Goal: Navigation & Orientation: Find specific page/section

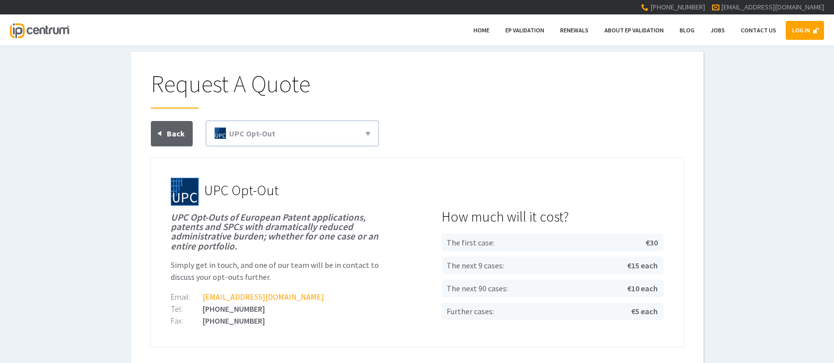
click at [808, 31] on link "LOG IN" at bounding box center [805, 30] width 38 height 19
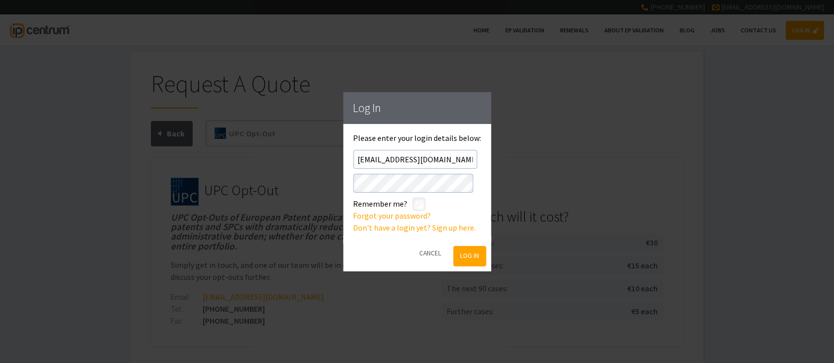
click at [472, 258] on button "Log In" at bounding box center [470, 256] width 32 height 20
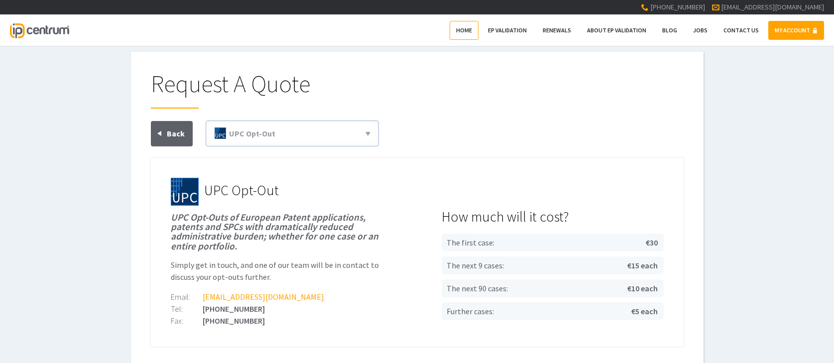
click at [472, 30] on span "Home" at bounding box center [464, 29] width 16 height 7
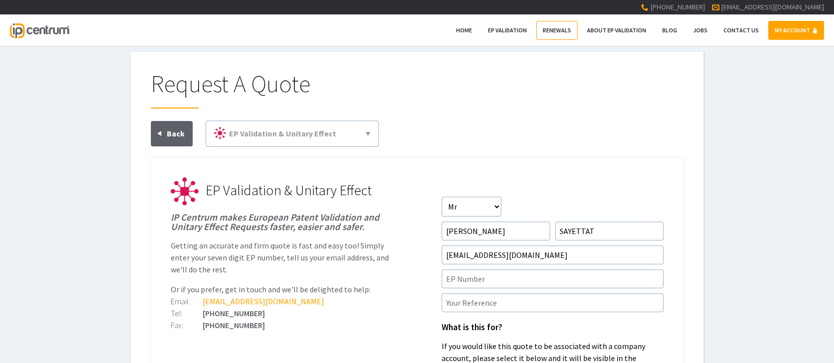
click at [558, 29] on span "Renewals" at bounding box center [557, 29] width 28 height 7
